Goal: Task Accomplishment & Management: Manage account settings

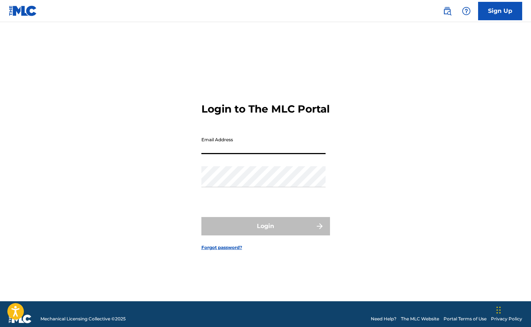
scroll to position [0, 0]
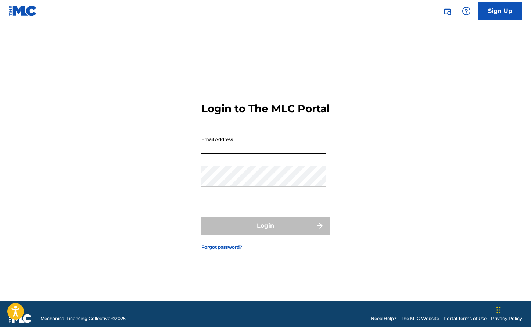
click at [234, 152] on input "Email Address" at bounding box center [263, 143] width 124 height 21
type input "[MEDICAL_DATA][EMAIL_ADDRESS][DOMAIN_NAME]"
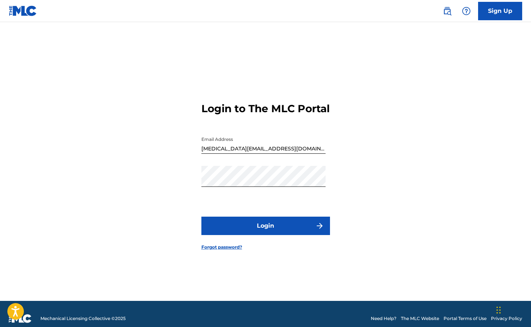
click at [268, 230] on button "Login" at bounding box center [265, 226] width 129 height 18
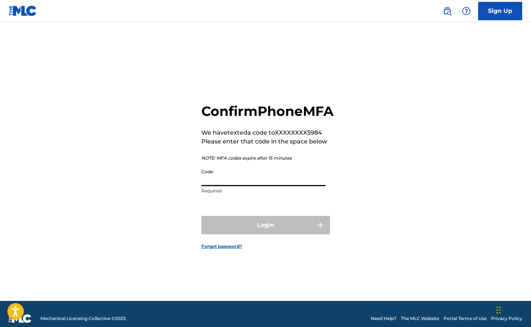
click at [230, 186] on input "Code" at bounding box center [263, 175] width 124 height 21
click at [258, 209] on form "Confirm Phone MFA We have texted a code to XXXXXXXX5984 Please enter that code …" at bounding box center [265, 170] width 129 height 261
click at [236, 186] on input "Code" at bounding box center [263, 175] width 124 height 21
paste input "152392"
type input "1"
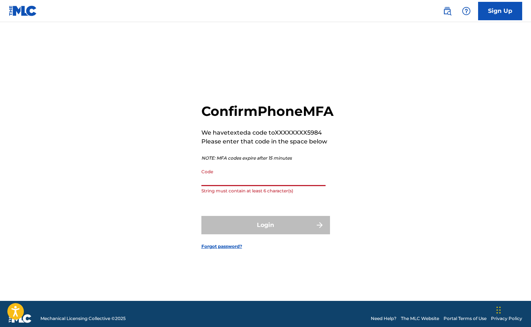
paste input "152392"
click at [231, 186] on input "152392" at bounding box center [263, 175] width 124 height 21
click at [235, 198] on div "Code 152392 String must contain at most 6 character(s)" at bounding box center [263, 181] width 124 height 33
click at [234, 194] on p "String must contain at most 6 character(s)" at bounding box center [263, 190] width 124 height 7
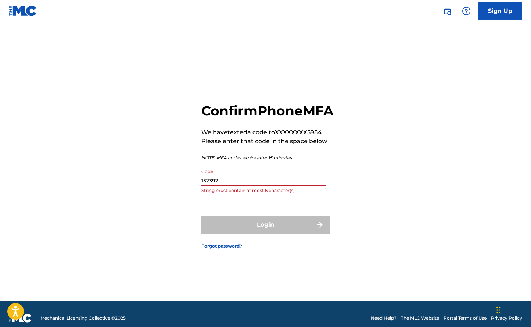
click at [221, 186] on input "152392" at bounding box center [263, 175] width 124 height 21
type input "1"
paste input "152392"
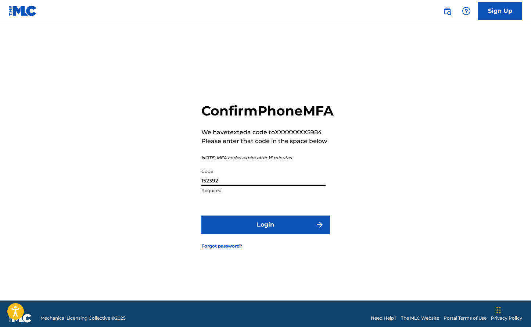
type input "152392"
click at [266, 232] on button "Login" at bounding box center [265, 224] width 129 height 18
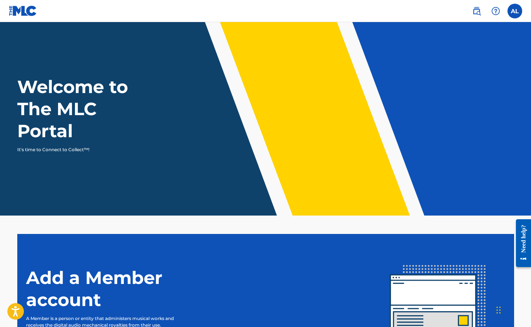
click at [514, 14] on label at bounding box center [515, 11] width 15 height 15
click at [515, 11] on input "AL Aleksandr Lyapin retinol.diodes.6u@icloud.com Notification Preferences Profi…" at bounding box center [515, 11] width 0 height 0
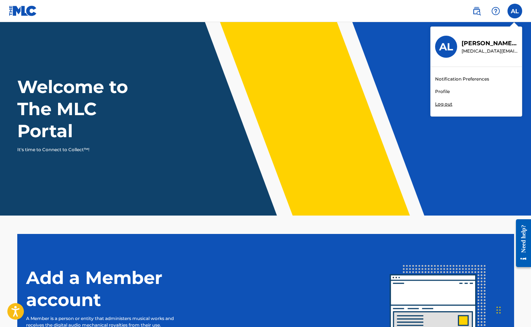
click at [445, 91] on link "Profile" at bounding box center [442, 91] width 15 height 7
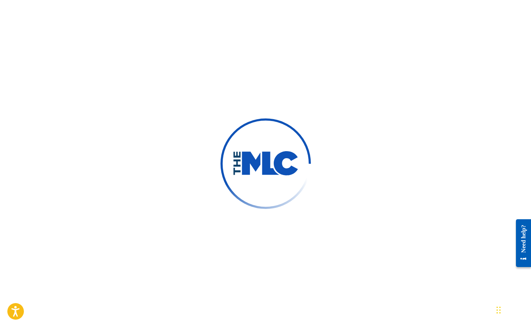
click at [321, 121] on div at bounding box center [265, 163] width 531 height 327
click at [319, 118] on div at bounding box center [265, 163] width 531 height 327
click at [422, 58] on div at bounding box center [265, 163] width 531 height 327
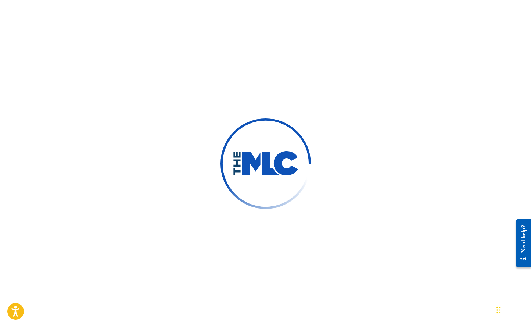
click at [525, 247] on div "Need help?" at bounding box center [524, 238] width 10 height 28
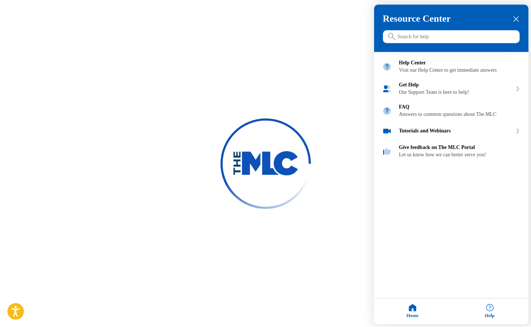
click at [283, 33] on div at bounding box center [265, 163] width 531 height 327
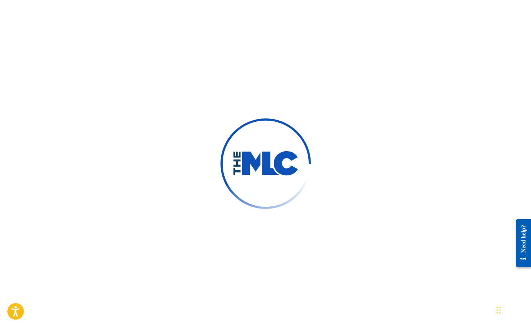
click at [383, 63] on div at bounding box center [265, 163] width 531 height 327
click at [17, 305] on button "Open accessiBe: accessibility options, statement and help" at bounding box center [16, 311] width 18 height 18
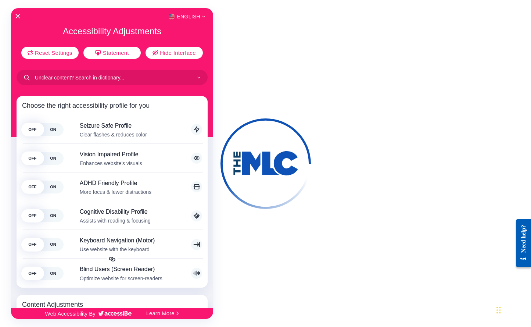
click at [399, 265] on div at bounding box center [265, 163] width 531 height 327
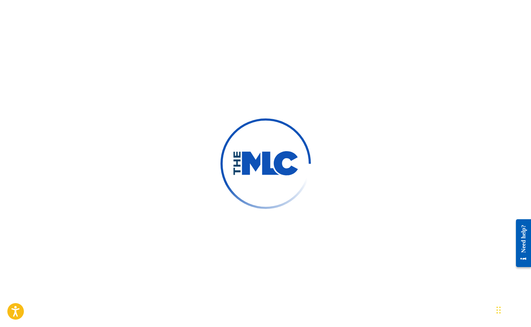
click at [521, 260] on div "Open Resource Center" at bounding box center [524, 258] width 6 height 6
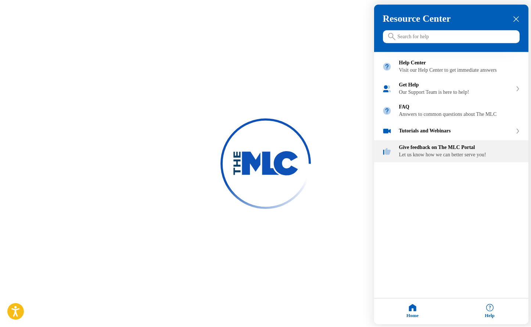
click at [425, 151] on div "Give feedback on The MLC Portal" at bounding box center [459, 148] width 121 height 6
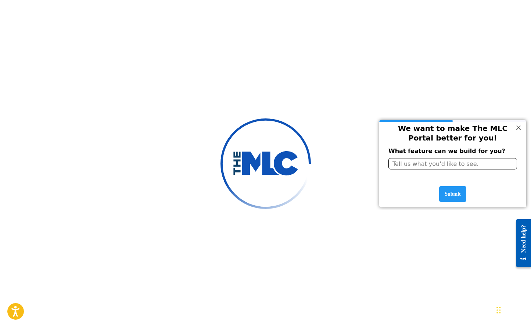
click at [519, 128] on div at bounding box center [519, 127] width 10 height 10
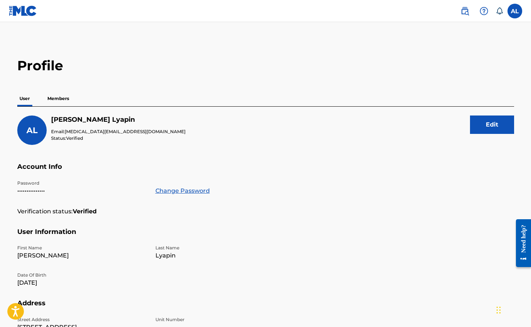
click at [66, 95] on p "Members" at bounding box center [58, 98] width 26 height 15
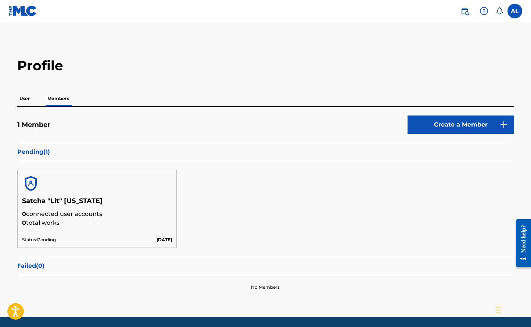
click at [60, 124] on div "1 Member Create a Member" at bounding box center [265, 128] width 497 height 27
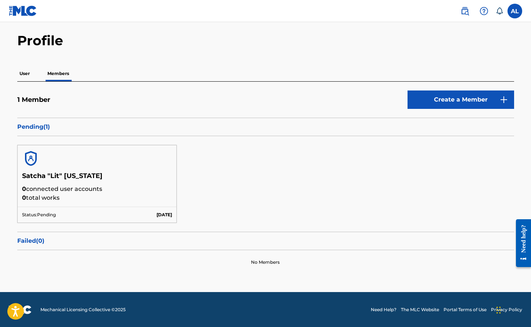
scroll to position [25, 0]
click at [26, 75] on p "User" at bounding box center [24, 73] width 15 height 15
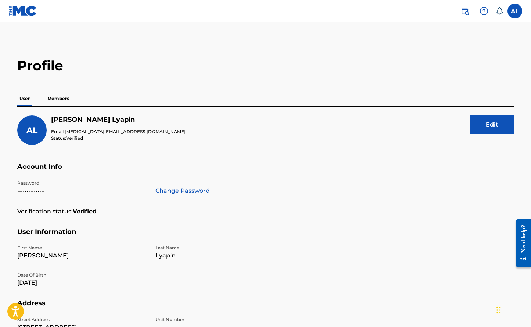
click at [512, 12] on label at bounding box center [515, 11] width 15 height 15
click at [515, 11] on input "AL Aleksandr Lyapin retinol.diodes.6u@icloud.com Notification Preferences Profi…" at bounding box center [515, 11] width 0 height 0
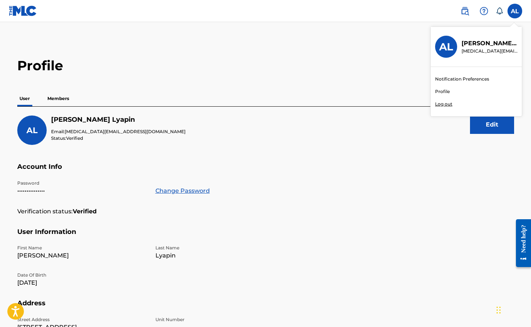
scroll to position [2, 0]
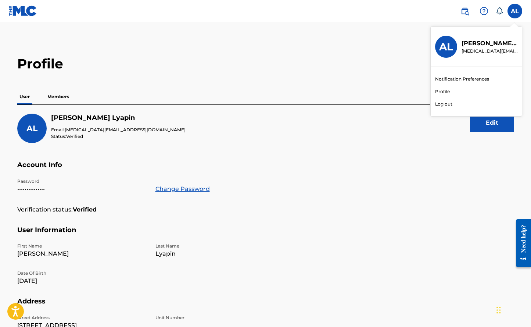
click at [441, 91] on link "Profile" at bounding box center [442, 91] width 15 height 7
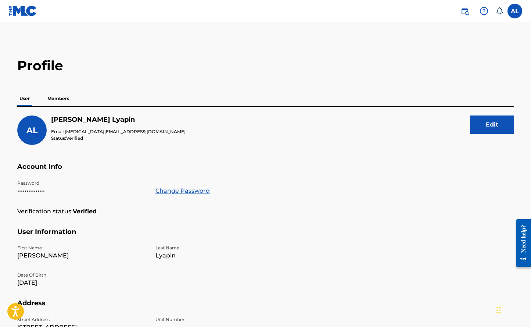
click at [515, 13] on label at bounding box center [515, 11] width 15 height 15
click at [515, 11] on input "AL Aleksandr Lyapin retinol.diodes.6u@icloud.com Notification Preferences Profi…" at bounding box center [515, 11] width 0 height 0
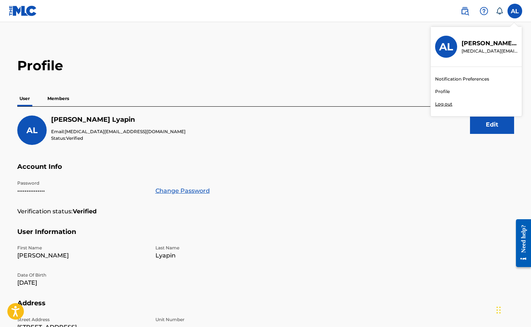
click at [455, 76] on link "Notification Preferences" at bounding box center [462, 79] width 54 height 7
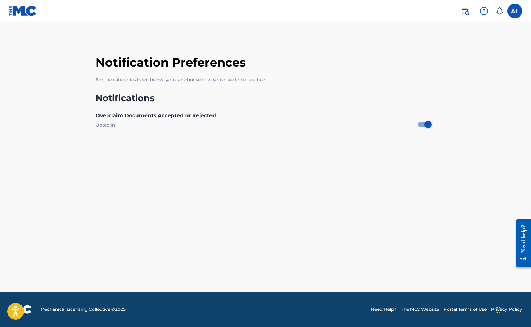
click at [500, 10] on icon at bounding box center [499, 10] width 7 height 7
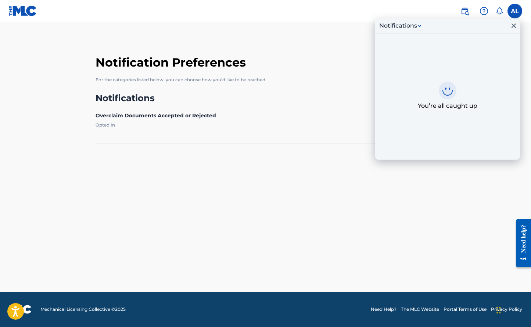
click at [500, 10] on icon at bounding box center [499, 10] width 7 height 7
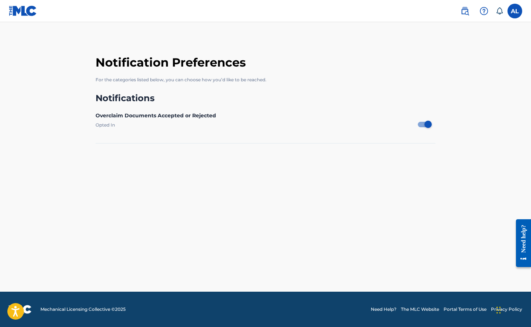
click at [464, 10] on img at bounding box center [465, 11] width 9 height 9
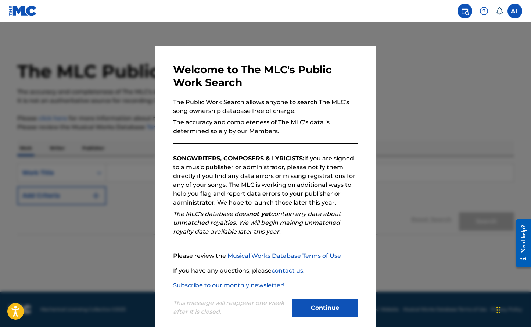
click at [328, 297] on div "This message will reappear one week after it is closed. Continue" at bounding box center [265, 304] width 185 height 29
click at [327, 301] on button "Continue" at bounding box center [325, 307] width 66 height 18
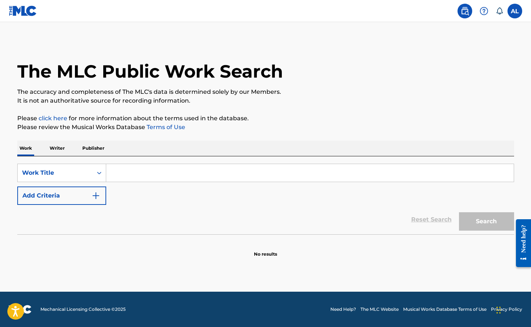
click at [57, 147] on p "Writer" at bounding box center [56, 147] width 19 height 15
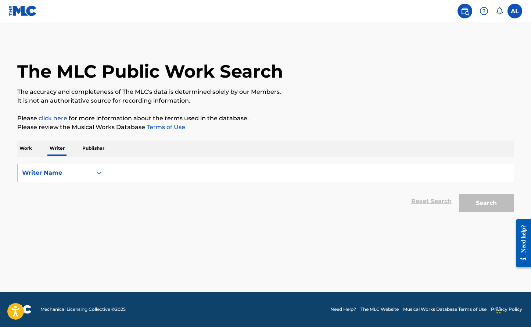
click at [96, 151] on p "Publisher" at bounding box center [93, 147] width 26 height 15
click at [22, 145] on p "Work" at bounding box center [25, 147] width 17 height 15
